Goal: Transaction & Acquisition: Book appointment/travel/reservation

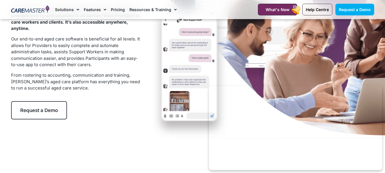
scroll to position [86, 0]
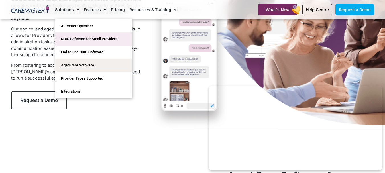
click at [93, 38] on link "NDIS Software for Small Providers" at bounding box center [93, 38] width 76 height 13
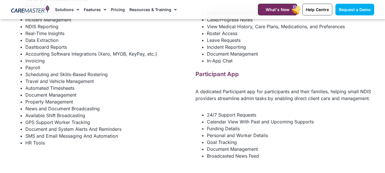
scroll to position [798, 0]
